Goal: Task Accomplishment & Management: Manage account settings

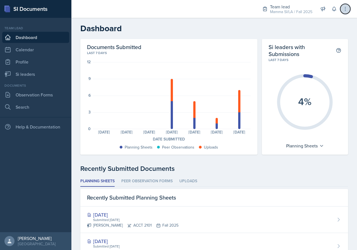
click at [343, 9] on icon at bounding box center [346, 9] width 6 height 6
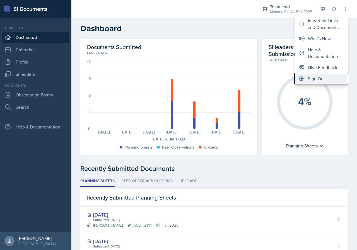
click at [319, 77] on div "Sign Out" at bounding box center [316, 78] width 17 height 7
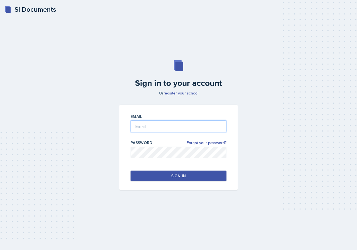
click at [167, 131] on input "email" at bounding box center [179, 126] width 96 height 12
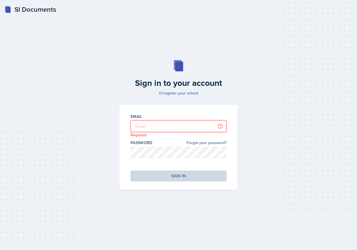
type input "[EMAIL_ADDRESS][DOMAIN_NAME]"
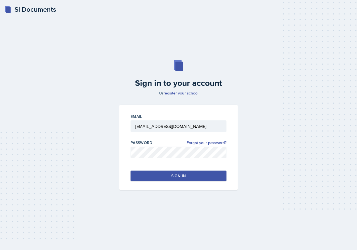
click at [176, 182] on div "Email [EMAIL_ADDRESS][DOMAIN_NAME] Password Forgot your password? Sign in" at bounding box center [178, 147] width 118 height 85
click at [176, 180] on button "Sign in" at bounding box center [179, 176] width 96 height 11
